Goal: Use online tool/utility: Utilize a website feature to perform a specific function

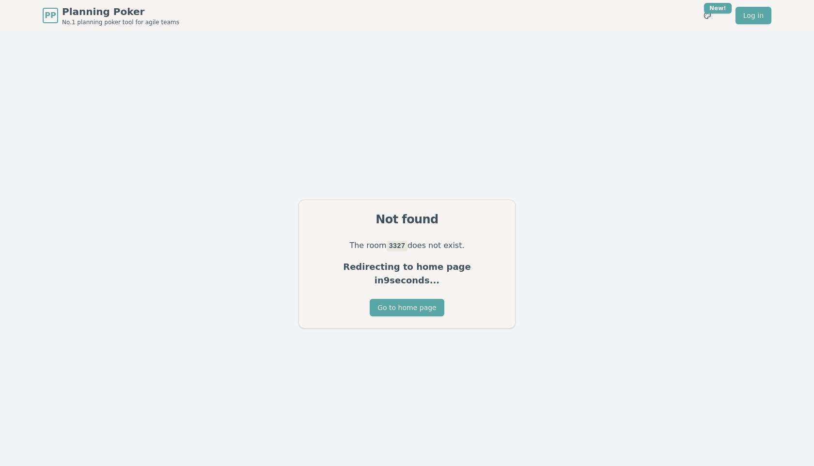
click at [427, 252] on p "The room 3327 does not exist." at bounding box center [406, 246] width 193 height 14
click at [427, 270] on p "Redirecting to home page in 8 seconds..." at bounding box center [406, 273] width 193 height 27
click at [439, 299] on button "Go to home page" at bounding box center [406, 307] width 74 height 17
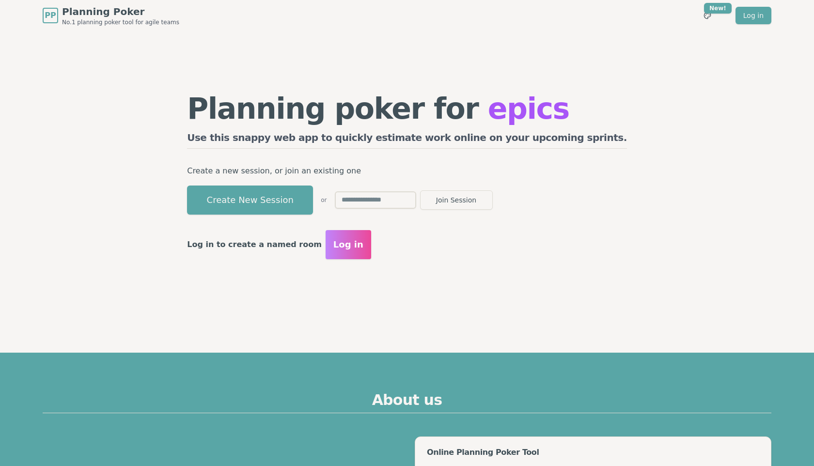
click at [309, 183] on div "Planning poker for epics Use this snappy web app to quickly estimate work onlin…" at bounding box center [407, 140] width 440 height 92
click at [309, 201] on button "Create New Session" at bounding box center [250, 199] width 126 height 29
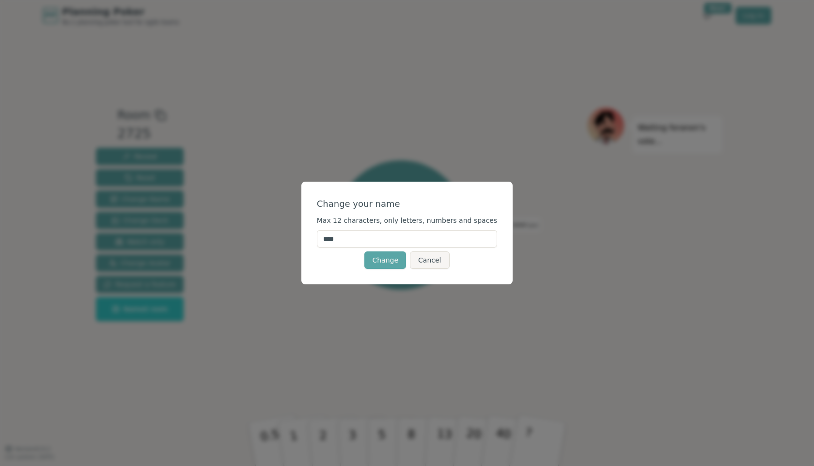
click at [371, 242] on input "****" at bounding box center [407, 238] width 181 height 17
click at [383, 260] on button "Change" at bounding box center [385, 259] width 42 height 17
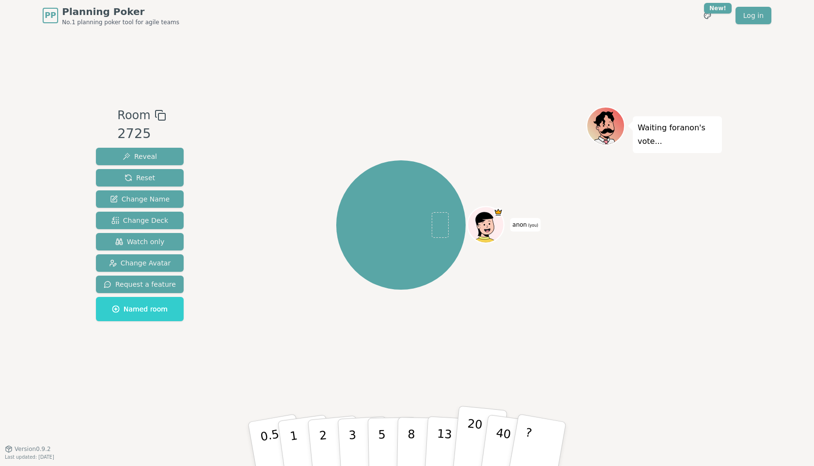
click at [473, 449] on p "20" at bounding box center [473, 442] width 20 height 53
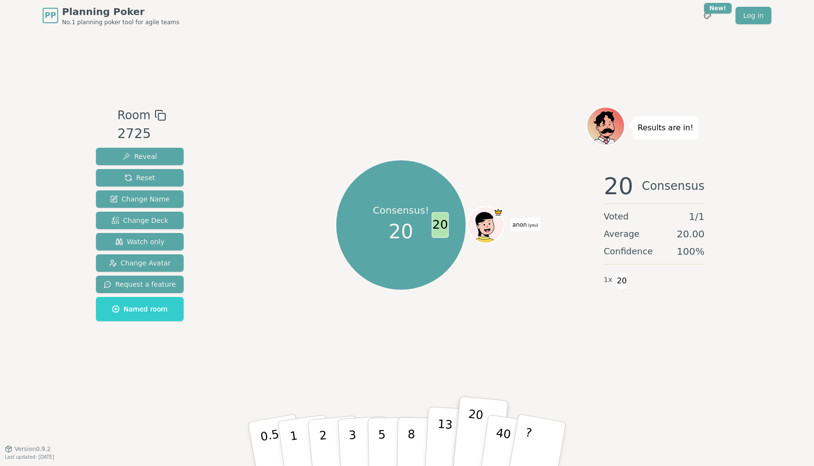
click at [455, 431] on button "13" at bounding box center [450, 444] width 53 height 76
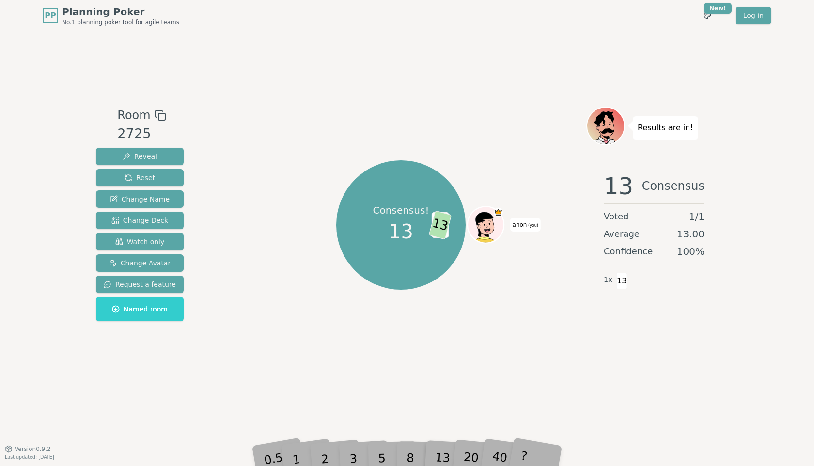
click at [417, 450] on div "8" at bounding box center [421, 444] width 30 height 34
click at [438, 220] on span "20" at bounding box center [439, 225] width 17 height 26
click at [395, 456] on div "5" at bounding box center [392, 444] width 30 height 34
click at [406, 448] on div "5" at bounding box center [392, 444] width 30 height 34
click at [459, 219] on span "13" at bounding box center [456, 224] width 23 height 29
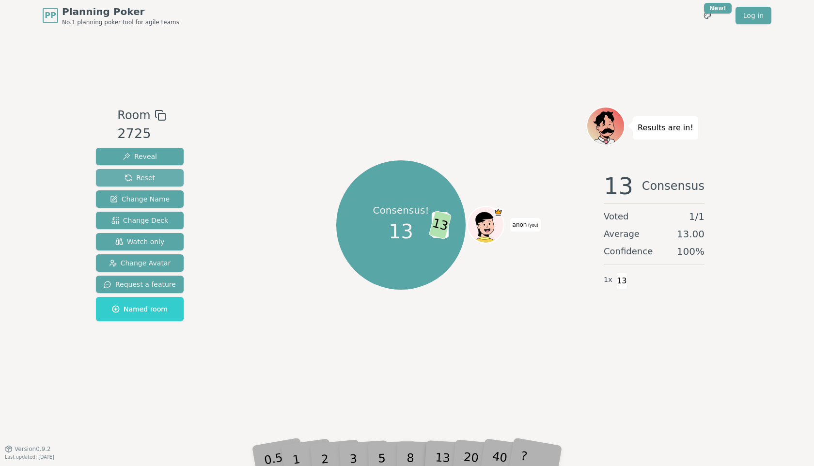
click at [143, 173] on span "Reset" at bounding box center [139, 178] width 31 height 10
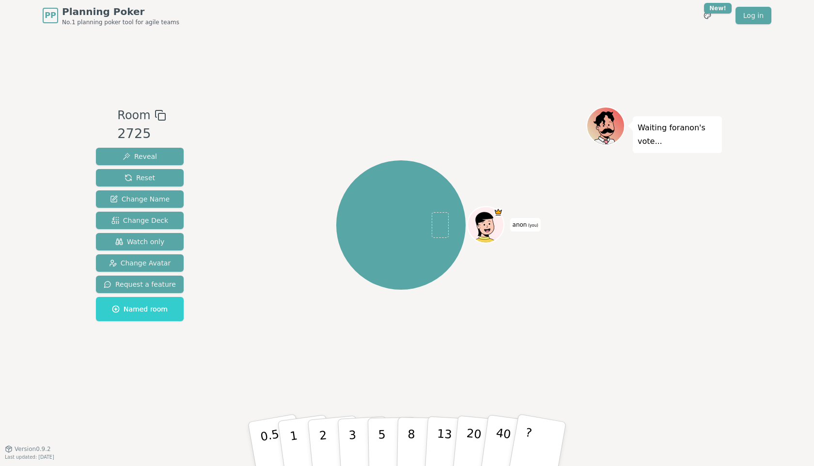
click at [149, 111] on span "Room" at bounding box center [141, 115] width 48 height 17
click at [160, 113] on rect at bounding box center [161, 116] width 7 height 7
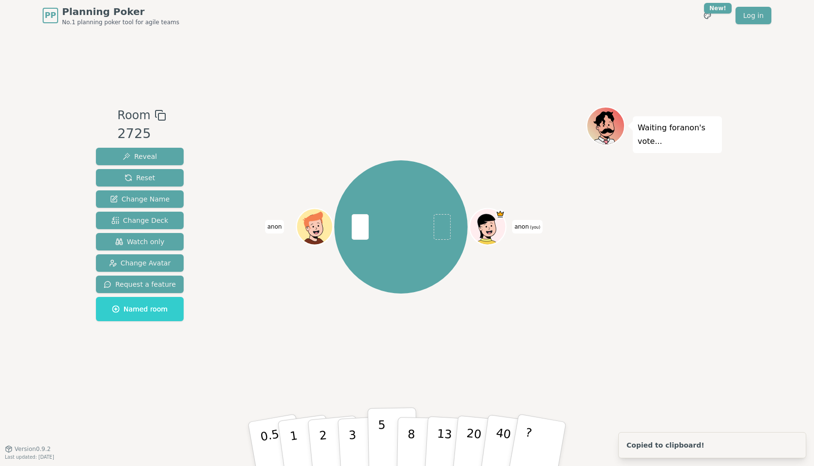
click at [377, 435] on button "5" at bounding box center [393, 444] width 50 height 74
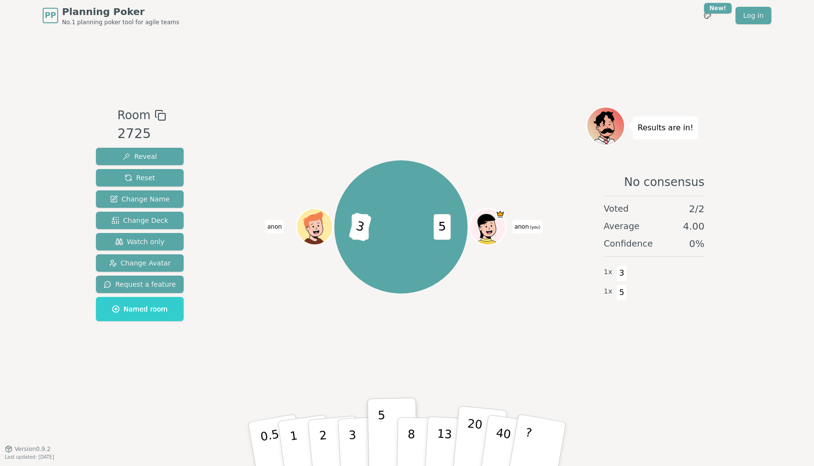
click at [474, 438] on p "20" at bounding box center [473, 442] width 20 height 53
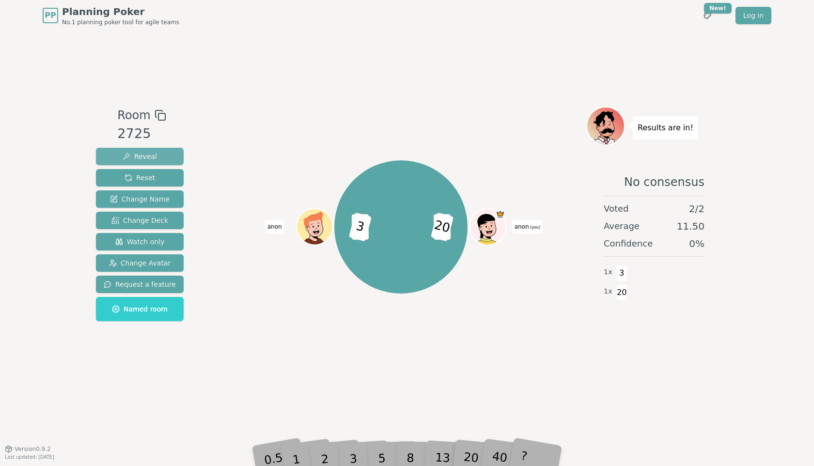
click at [158, 157] on button "Reveal" at bounding box center [140, 156] width 88 height 17
click at [461, 154] on div "5 20 5 3 anon (you) anon" at bounding box center [400, 227] width 370 height 206
